Goal: Information Seeking & Learning: Learn about a topic

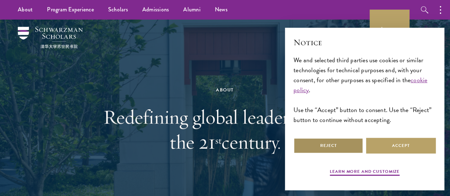
click at [348, 142] on button "Reject" at bounding box center [329, 146] width 70 height 16
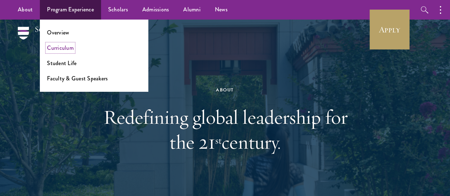
click at [66, 46] on link "Curriculum" at bounding box center [60, 48] width 27 height 8
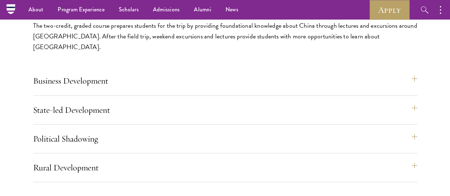
scroll to position [3061, 0]
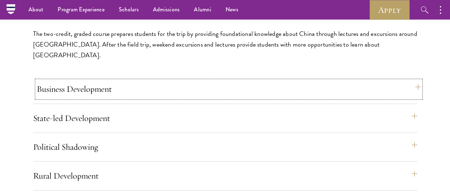
click at [386, 80] on button "Business Development" at bounding box center [229, 88] width 384 height 17
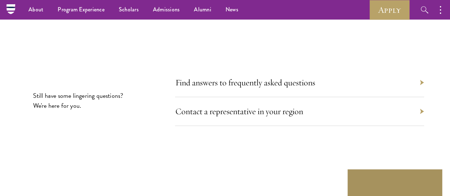
scroll to position [4129, 0]
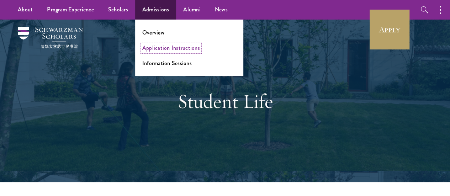
click at [159, 46] on link "Application Instructions" at bounding box center [171, 48] width 58 height 8
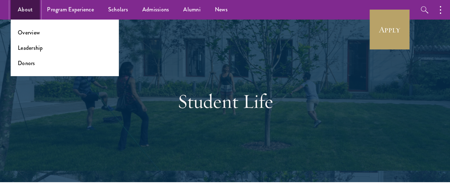
click at [27, 13] on link "About" at bounding box center [25, 10] width 29 height 20
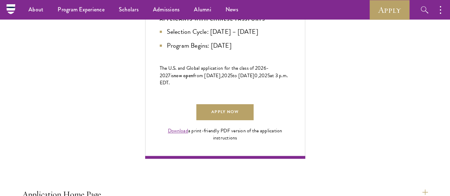
scroll to position [427, 0]
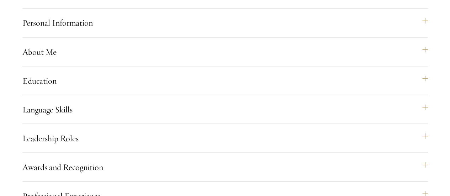
scroll to position [676, 0]
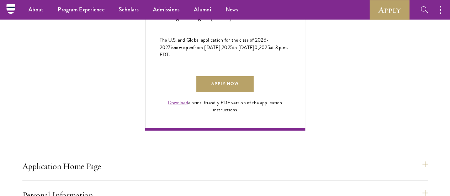
scroll to position [463, 0]
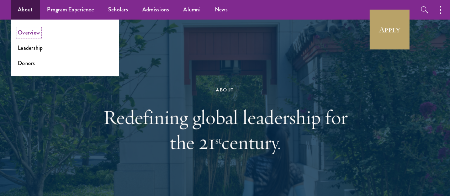
click at [28, 35] on link "Overview" at bounding box center [29, 32] width 22 height 8
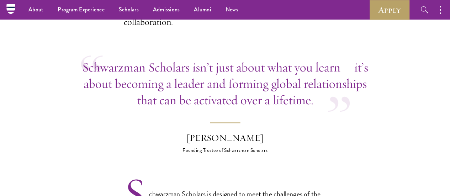
scroll to position [285, 0]
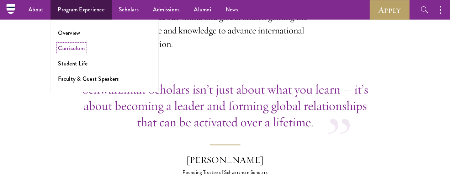
click at [70, 49] on link "Curriculum" at bounding box center [71, 48] width 27 height 8
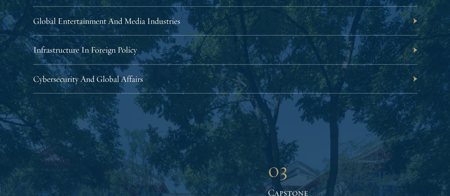
scroll to position [2349, 0]
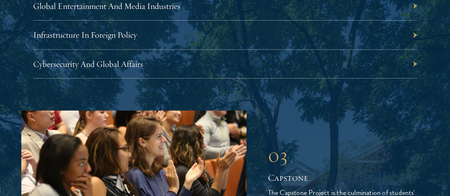
click at [387, 79] on div "Cybersecurity And Global Affairs" at bounding box center [225, 64] width 384 height 29
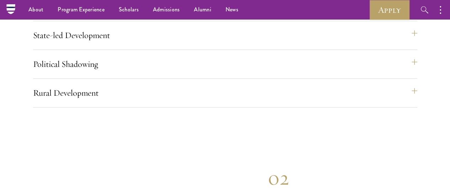
scroll to position [3132, 0]
